Goal: Transaction & Acquisition: Book appointment/travel/reservation

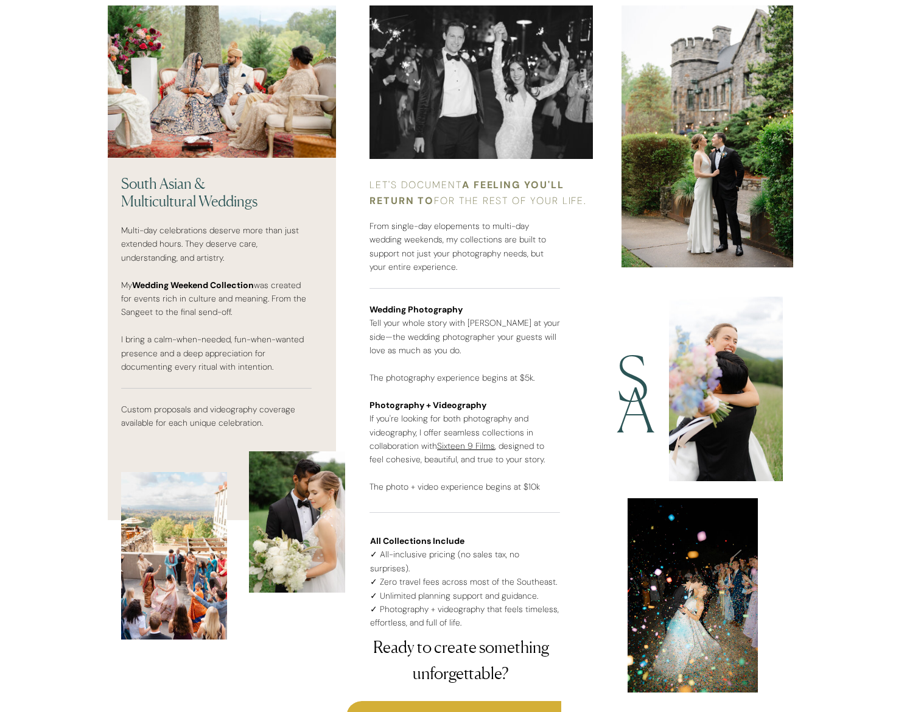
scroll to position [2906, 0]
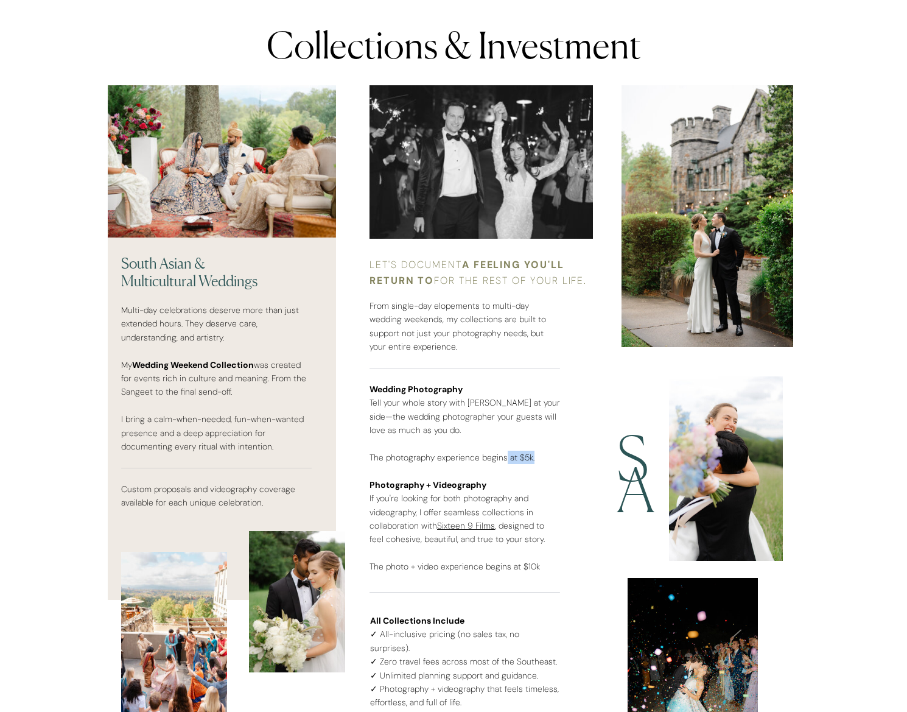
drag, startPoint x: 533, startPoint y: 463, endPoint x: 504, endPoint y: 462, distance: 29.2
click at [504, 462] on p "Wedding Photography Tell your whole story with Simon at your side—the wedding p…" at bounding box center [465, 499] width 191 height 234
click at [396, 454] on p "Wedding Photography Tell your whole story with Simon at your side—the wedding p…" at bounding box center [465, 499] width 191 height 234
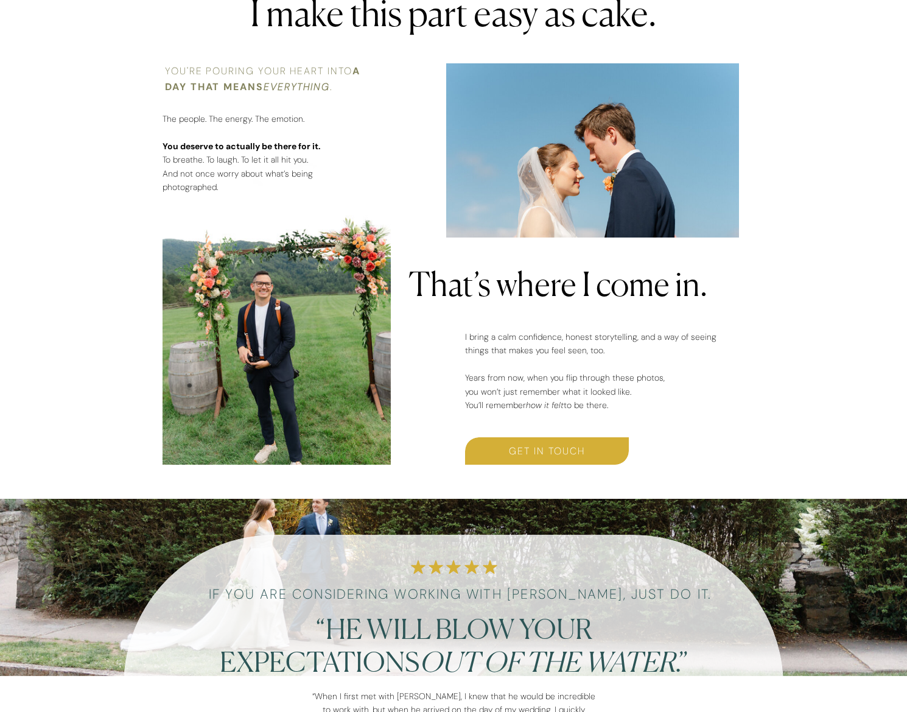
scroll to position [836, 0]
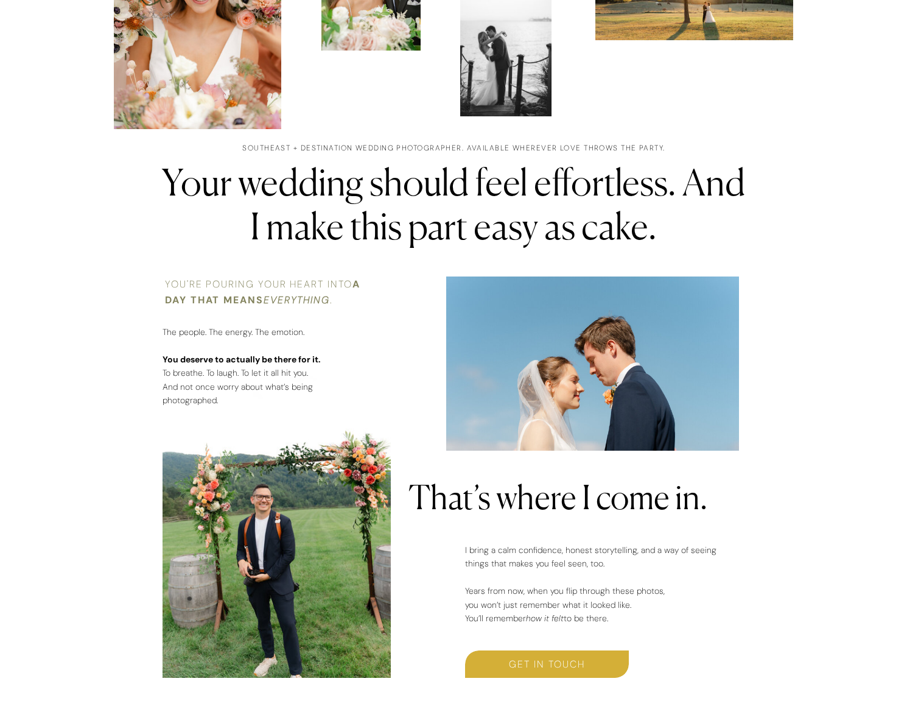
drag, startPoint x: 819, startPoint y: 572, endPoint x: 816, endPoint y: 527, distance: 45.2
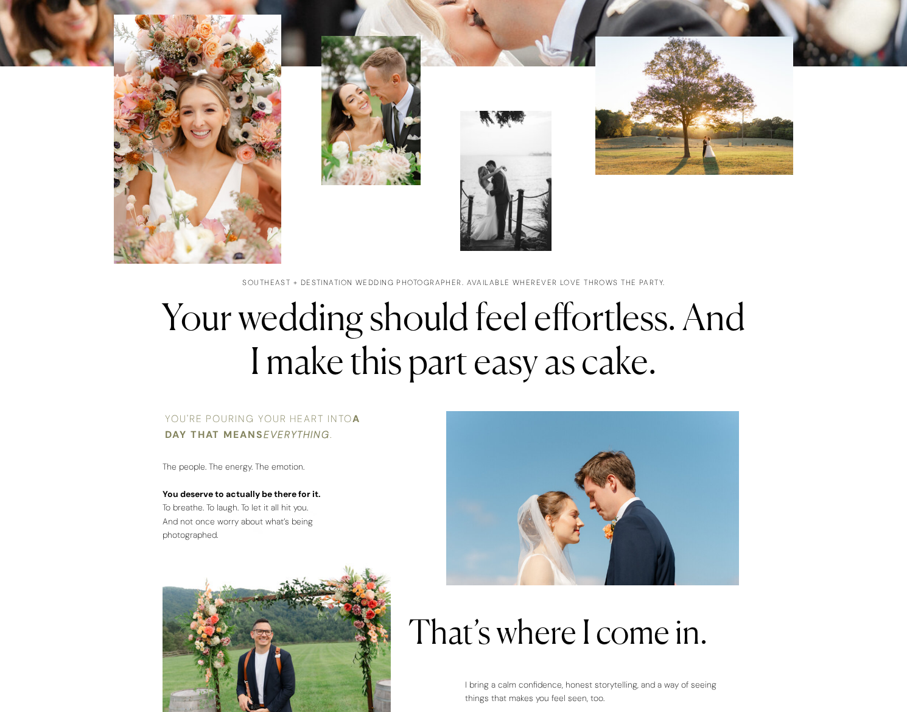
scroll to position [0, 0]
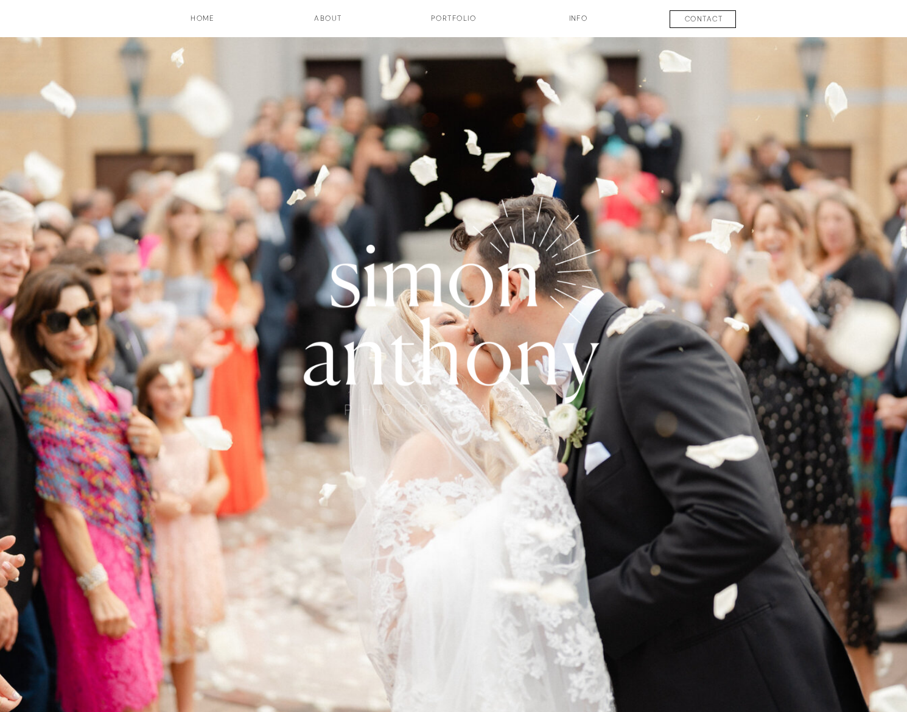
click at [443, 17] on h3 "Portfolio" at bounding box center [454, 23] width 90 height 21
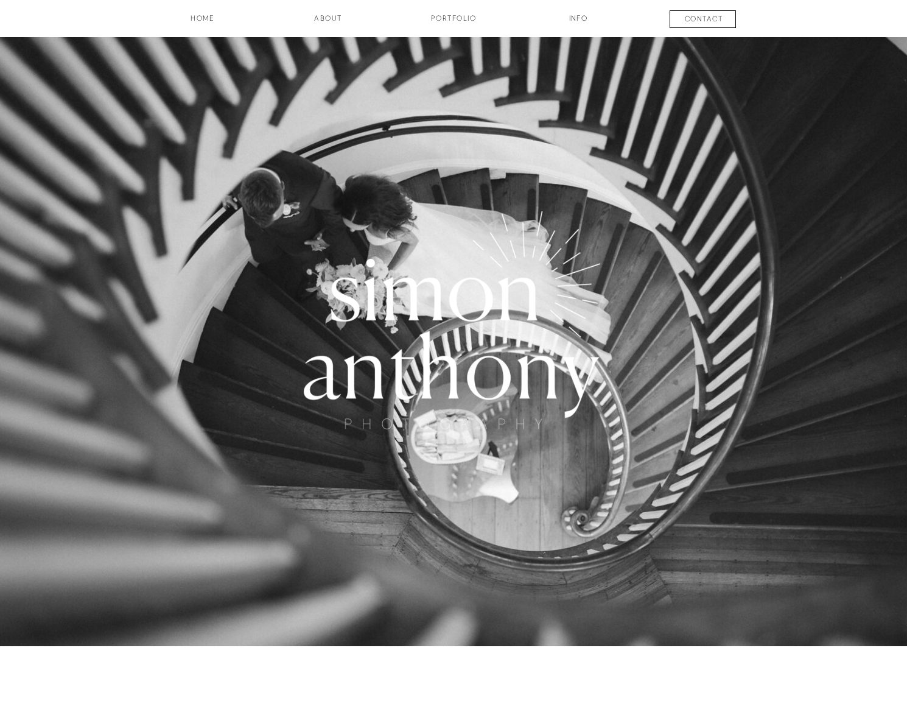
click at [703, 18] on h3 "contact" at bounding box center [704, 20] width 90 height 15
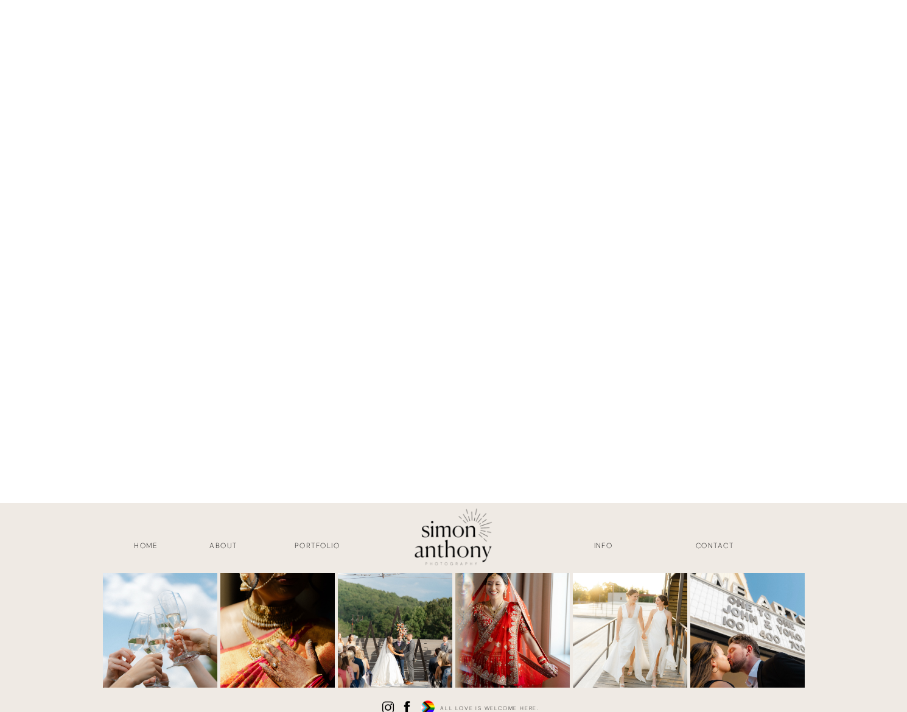
scroll to position [1192, 0]
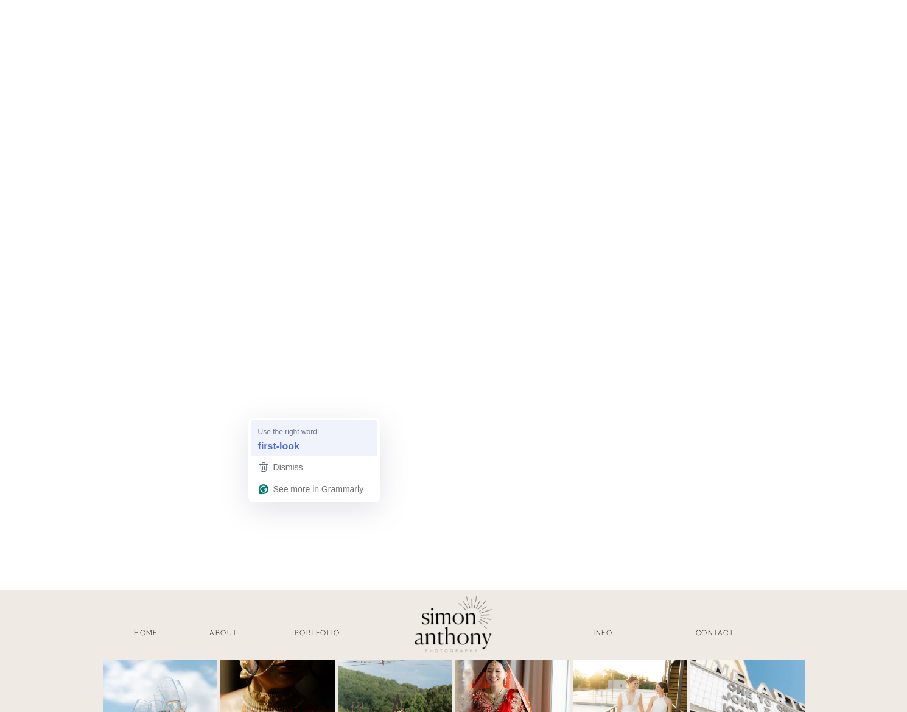
click at [294, 445] on strong "first-look" at bounding box center [278, 445] width 41 height 13
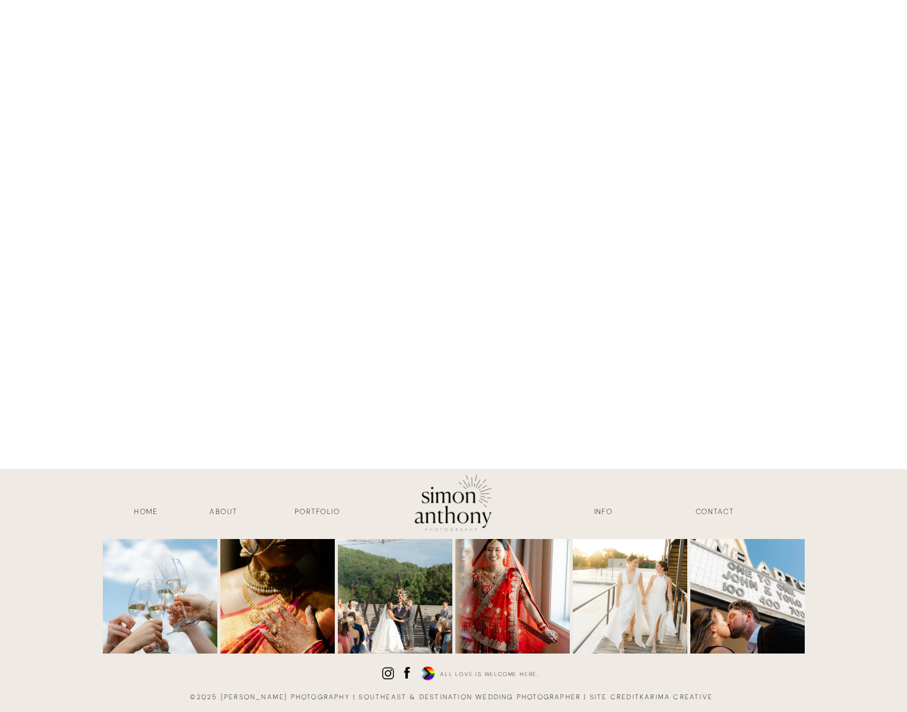
scroll to position [1314, 0]
